Goal: Transaction & Acquisition: Purchase product/service

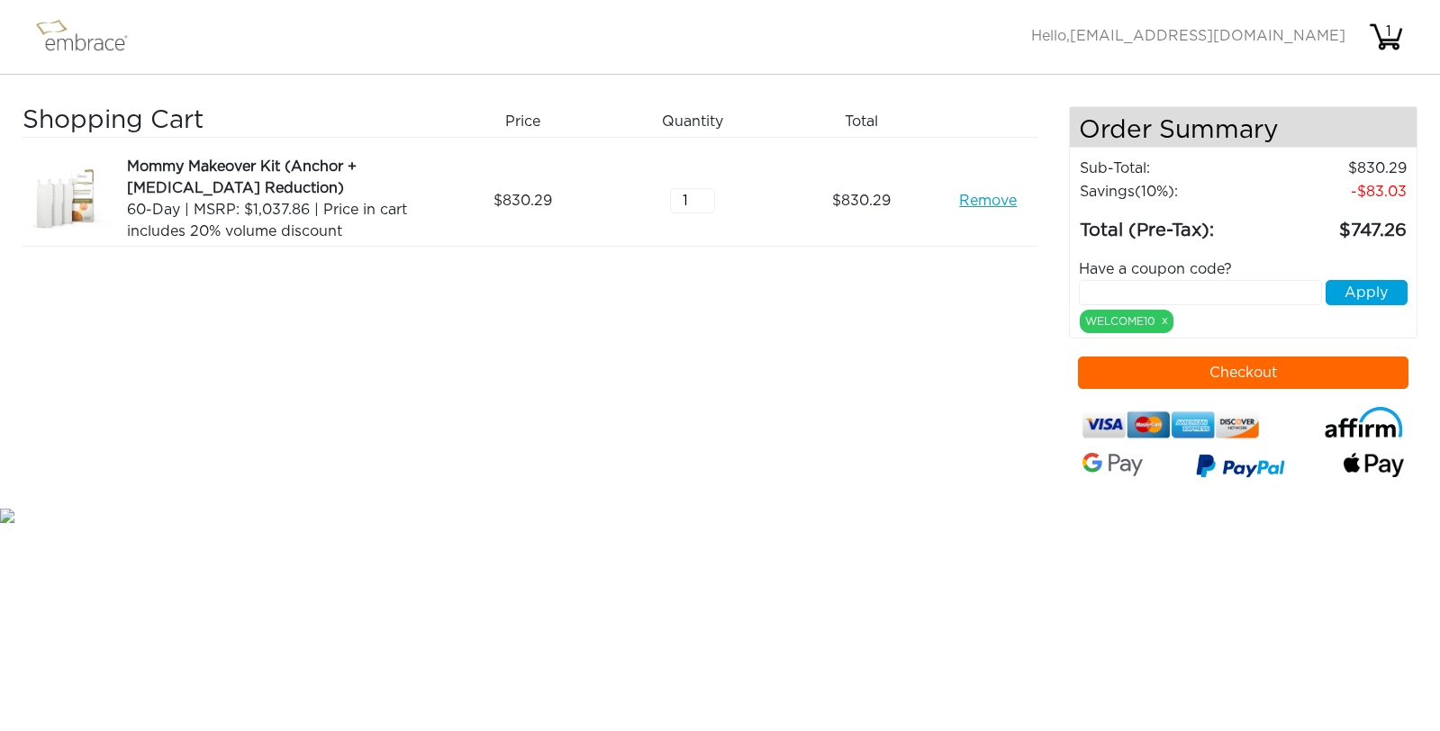
click at [1158, 295] on input "text" at bounding box center [1200, 292] width 243 height 25
paste input "[URL][DOMAIN_NAME]"
type input "[URL][DOMAIN_NAME]"
type input "extracredit"
click at [1356, 303] on button "Apply" at bounding box center [1367, 292] width 82 height 25
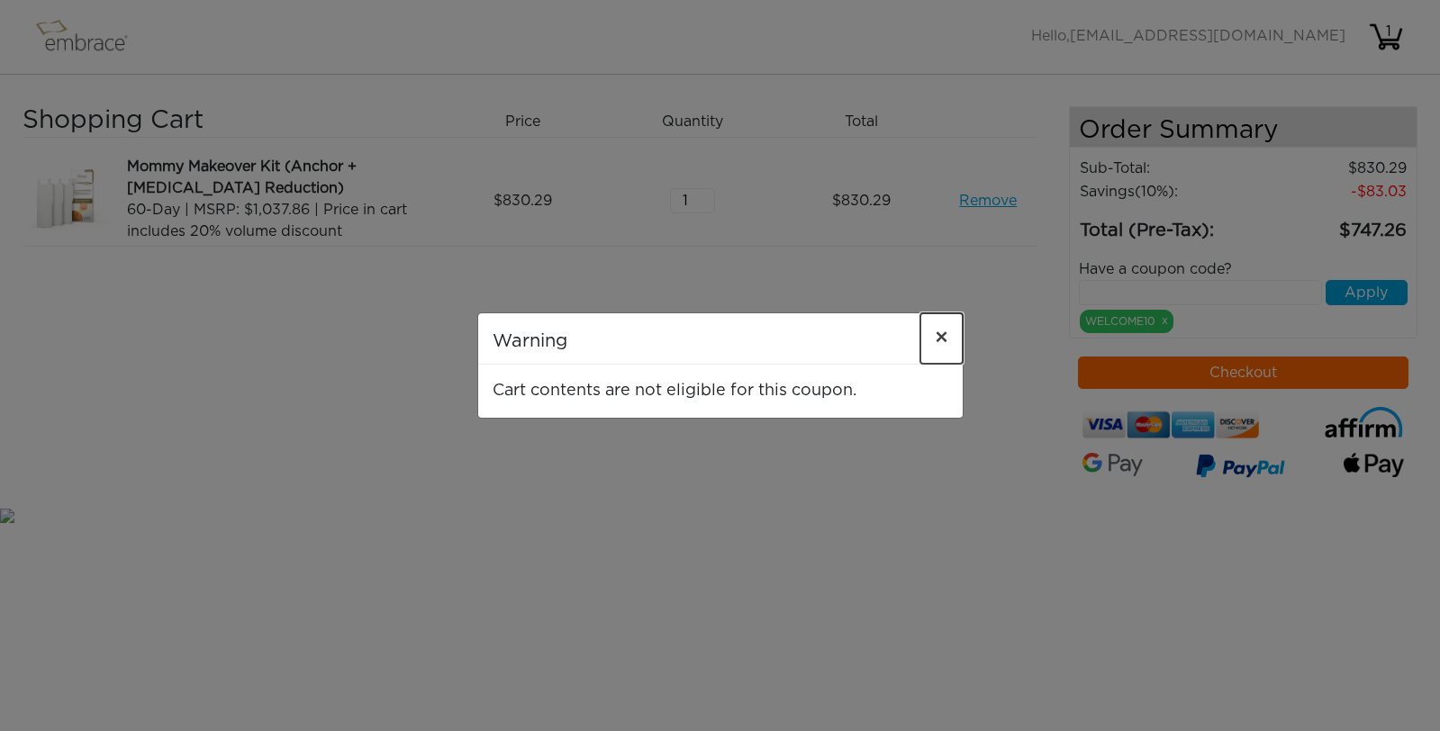
click at [943, 339] on span "×" at bounding box center [942, 339] width 14 height 22
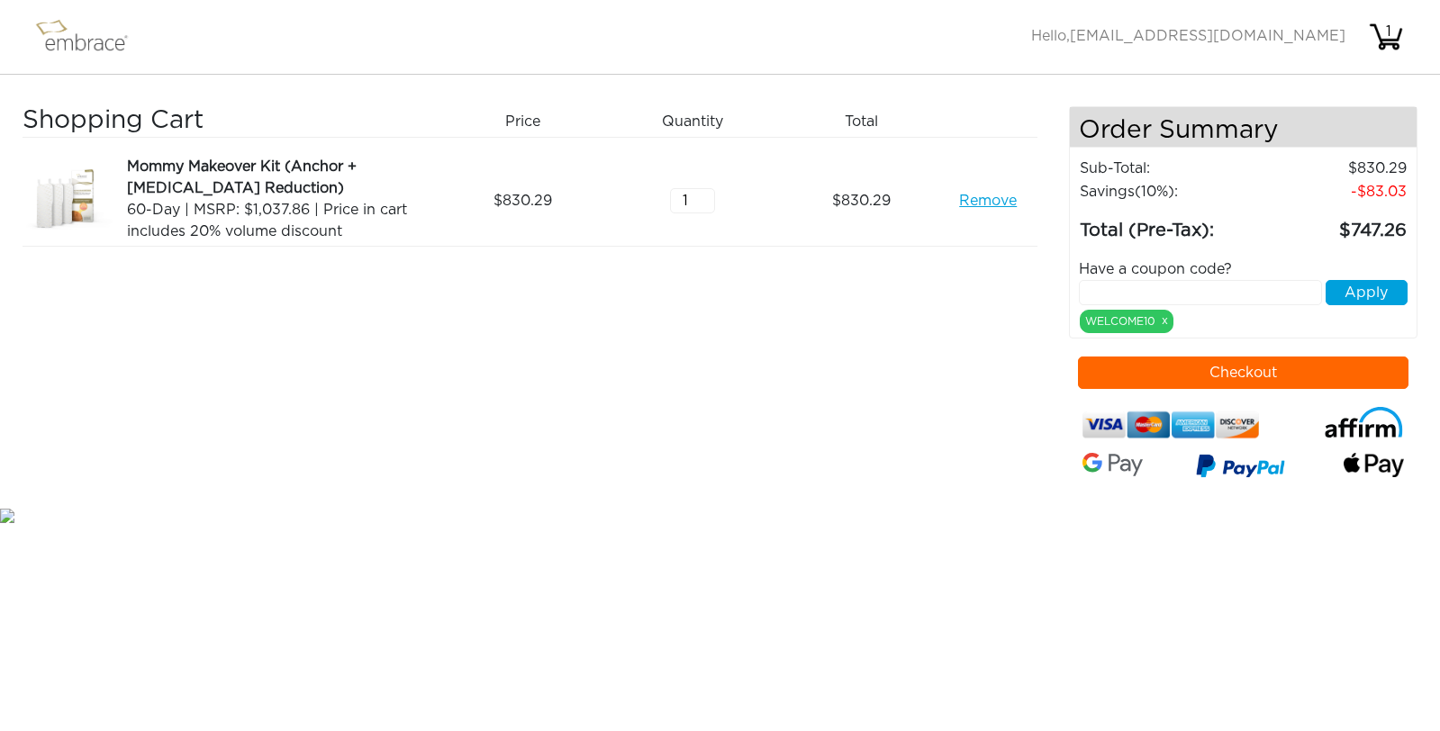
click at [1127, 295] on input "text" at bounding box center [1200, 292] width 243 height 25
click at [1176, 293] on input "text" at bounding box center [1200, 292] width 243 height 25
